Goal: Task Accomplishment & Management: Use online tool/utility

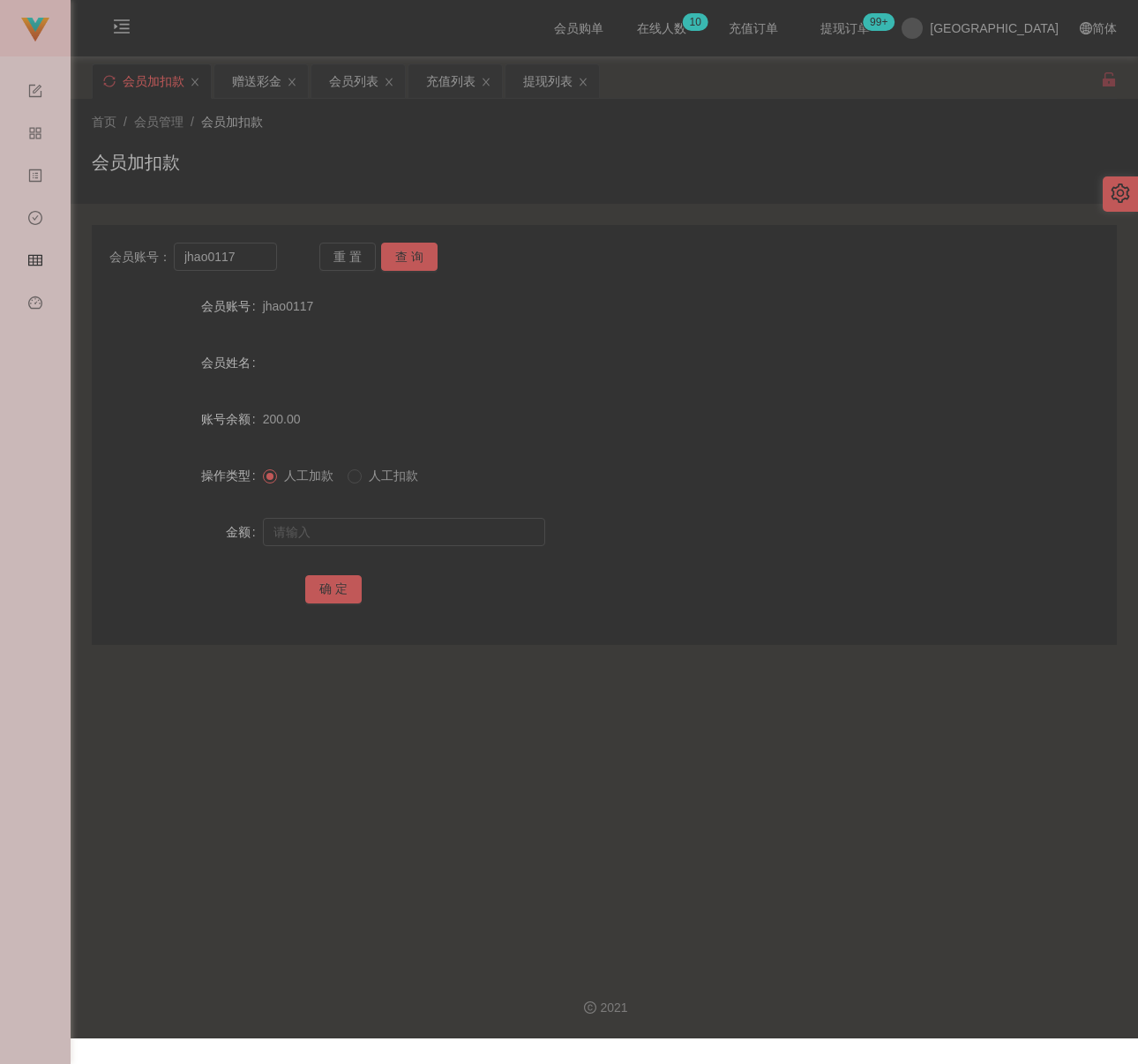
click at [463, 149] on div "会员加扣款" at bounding box center [604, 169] width 1025 height 40
click at [271, 261] on input "jhao0117" at bounding box center [225, 257] width 103 height 28
paste input "tecksern"
type input "tecksern"
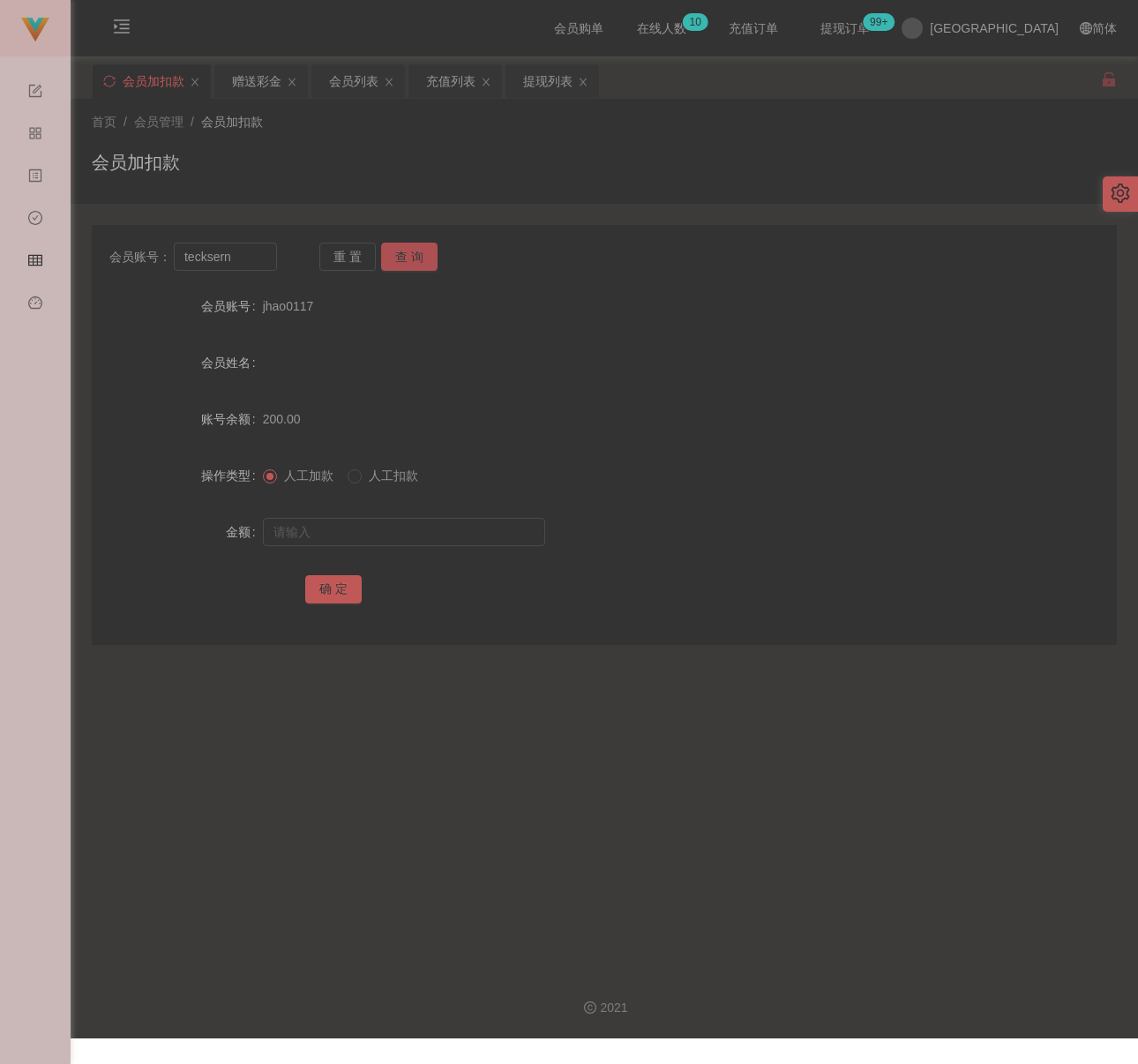
click at [406, 251] on button "查 询" at bounding box center [409, 257] width 56 height 28
click at [409, 545] on input "text" at bounding box center [403, 532] width 282 height 28
click at [440, 527] on input "text" at bounding box center [403, 532] width 282 height 28
paste input "5000"
type input "5000"
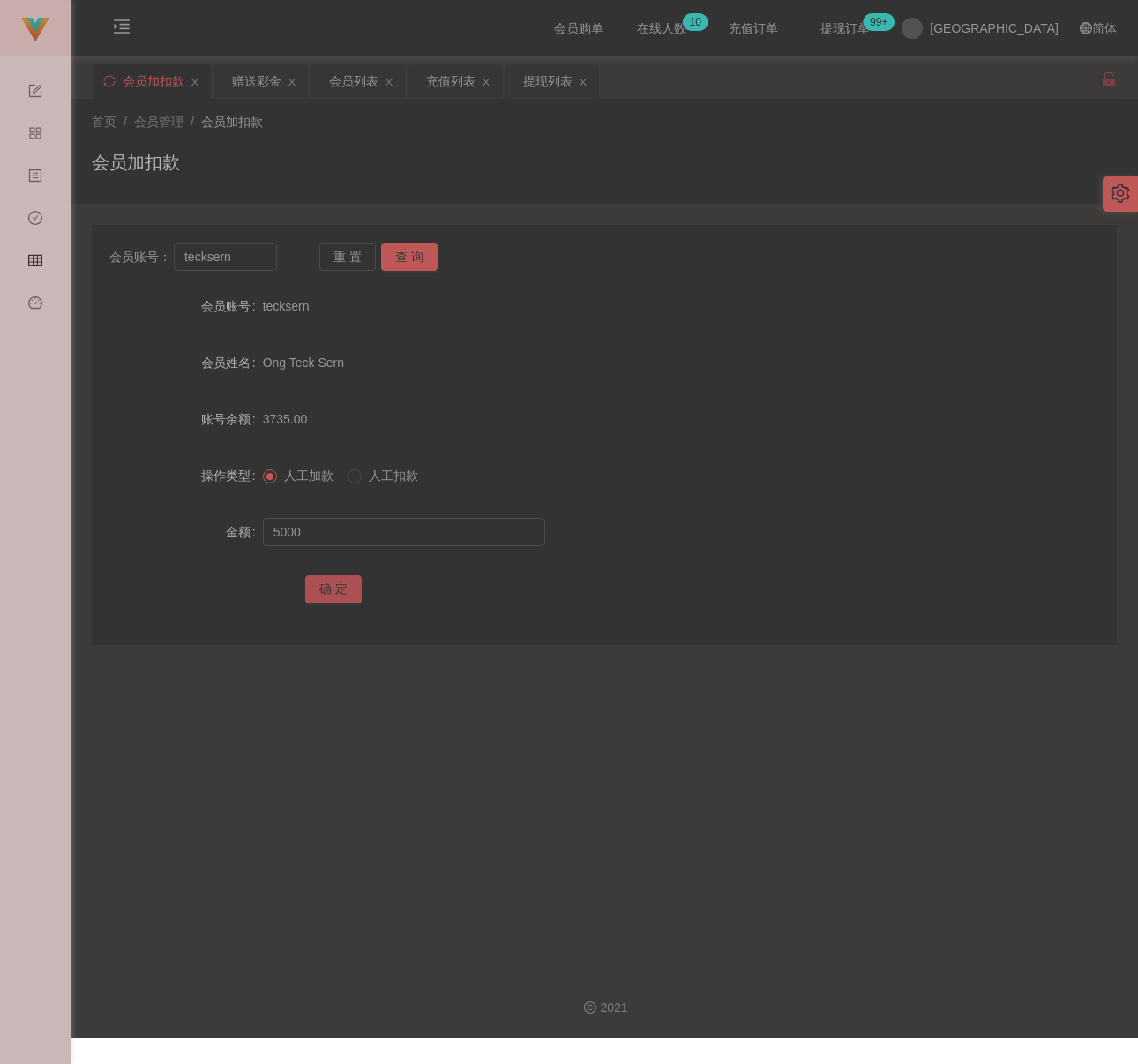
click at [342, 585] on button "确 定" at bounding box center [334, 589] width 56 height 28
